Goal: Register for event/course

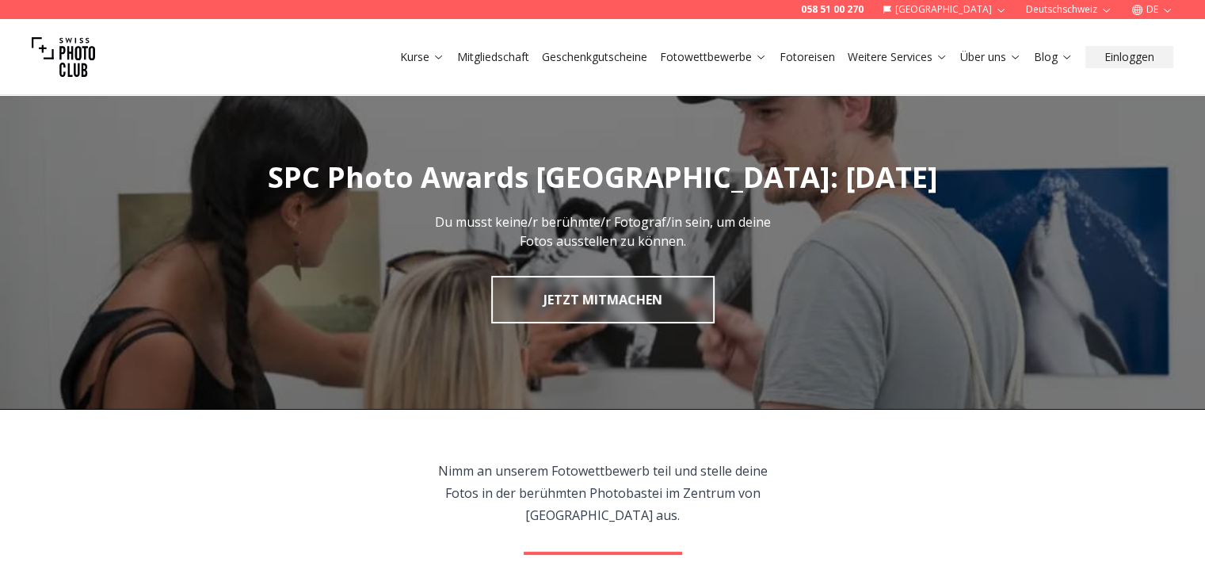
click at [597, 289] on link "JETZT MITMACHEN" at bounding box center [602, 300] width 223 height 48
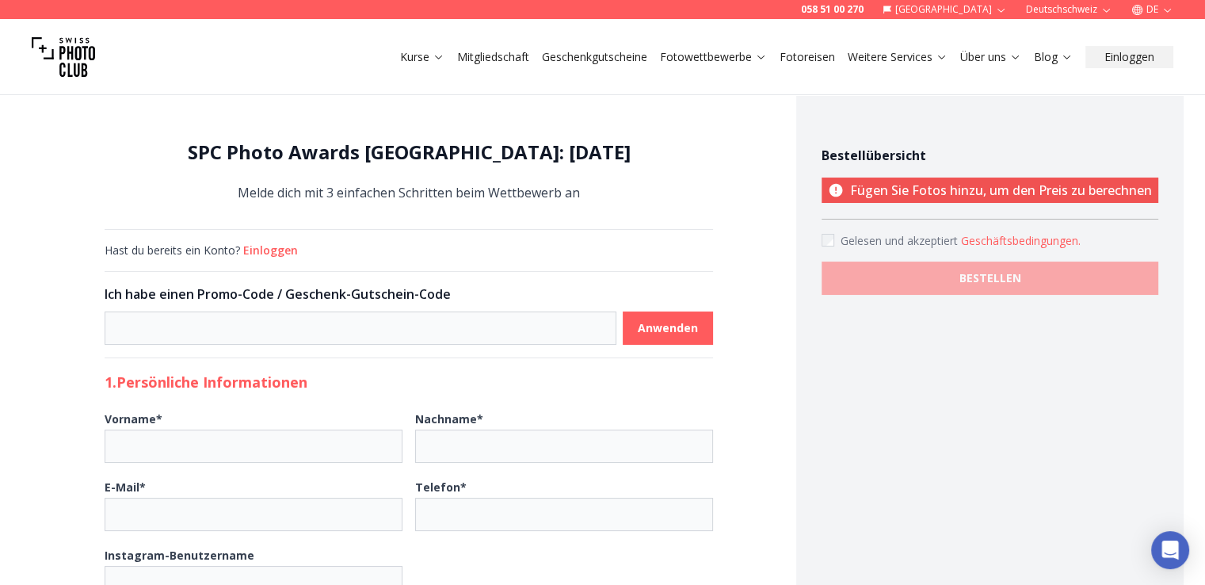
scroll to position [510, 0]
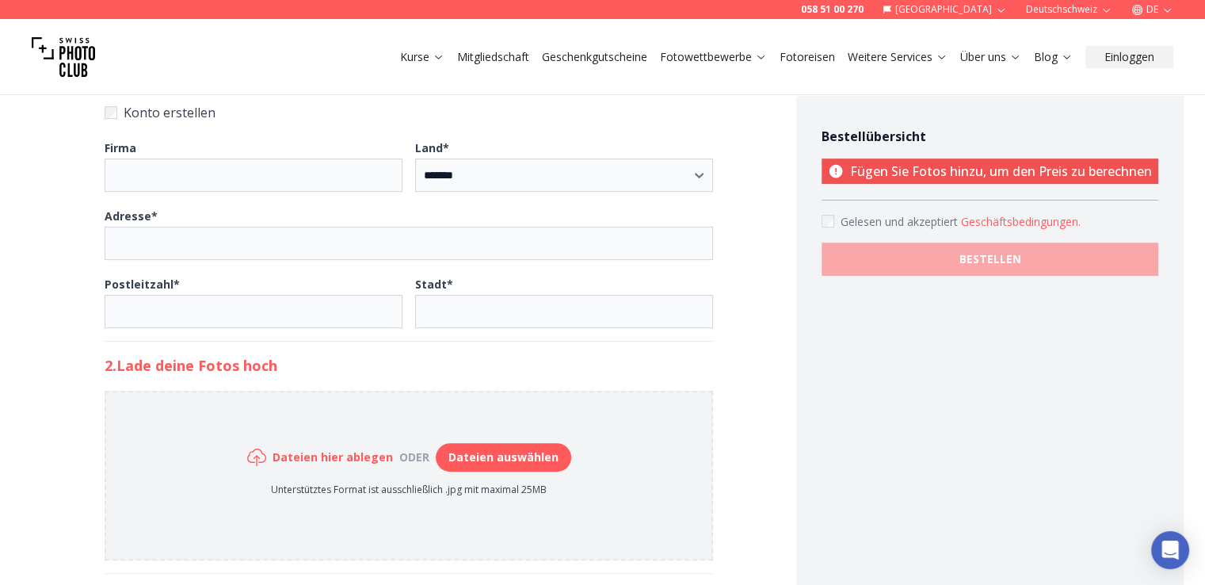
click at [1203, 466] on div "**********" at bounding box center [602, 419] width 1205 height 1706
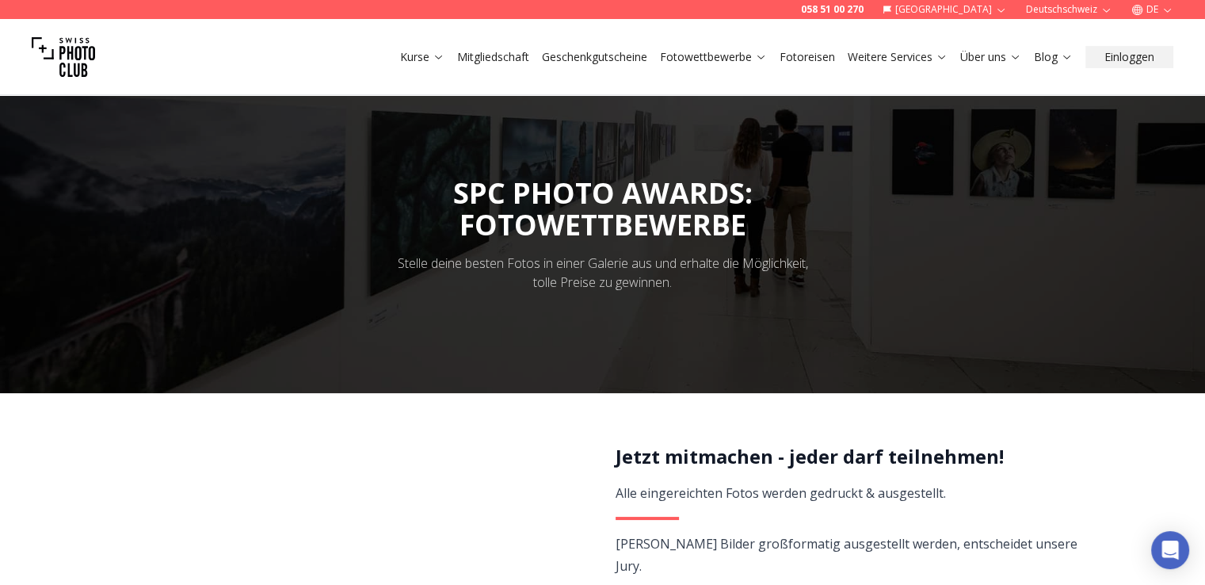
scroll to position [510, 0]
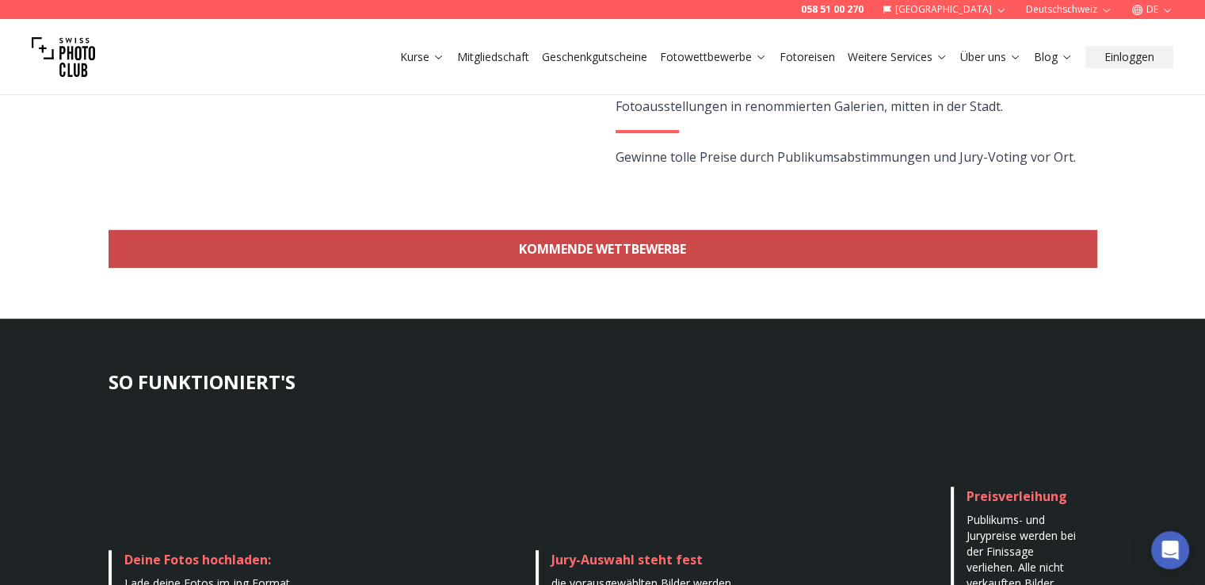
click at [678, 248] on link "KOMMENDE WETTBEWERBE" at bounding box center [603, 249] width 989 height 38
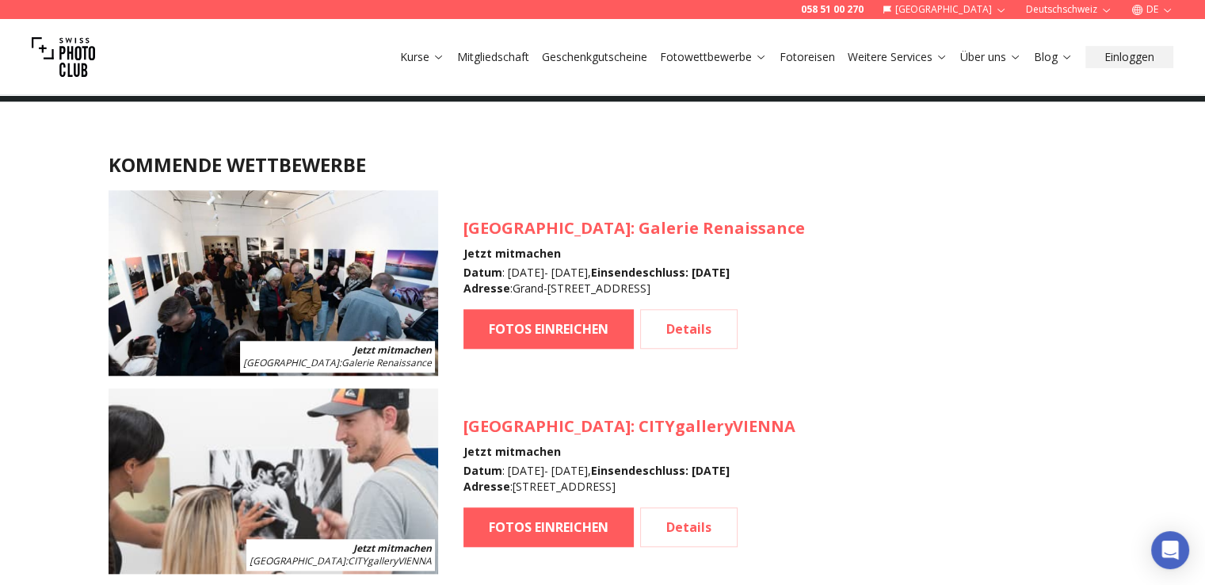
scroll to position [1923, 0]
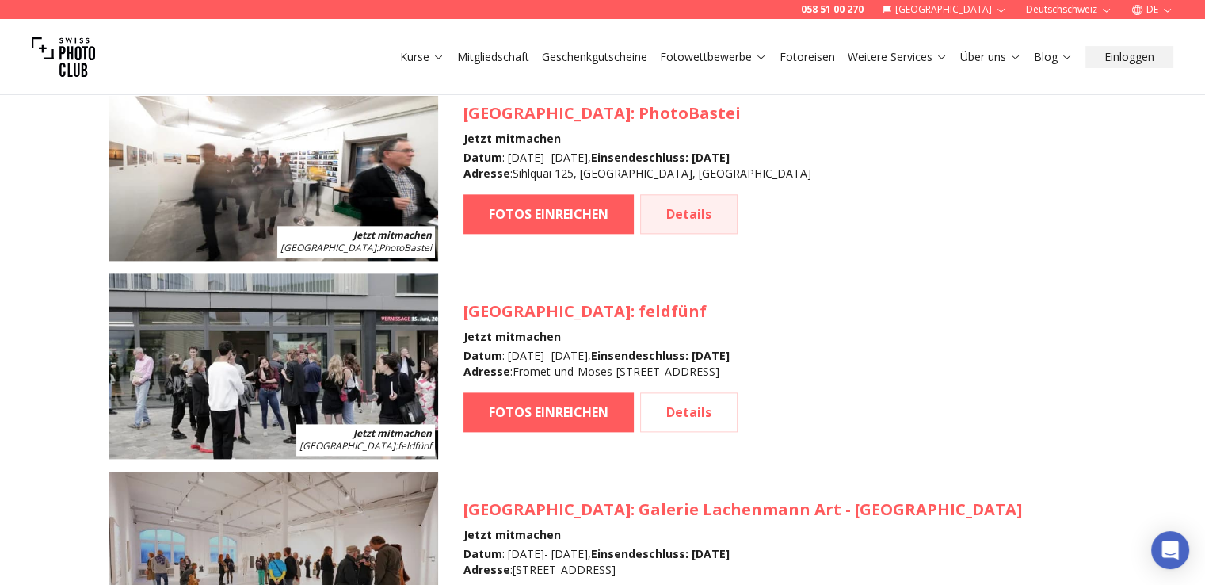
click at [713, 212] on link "Details" at bounding box center [688, 214] width 97 height 40
